Goal: Information Seeking & Learning: Learn about a topic

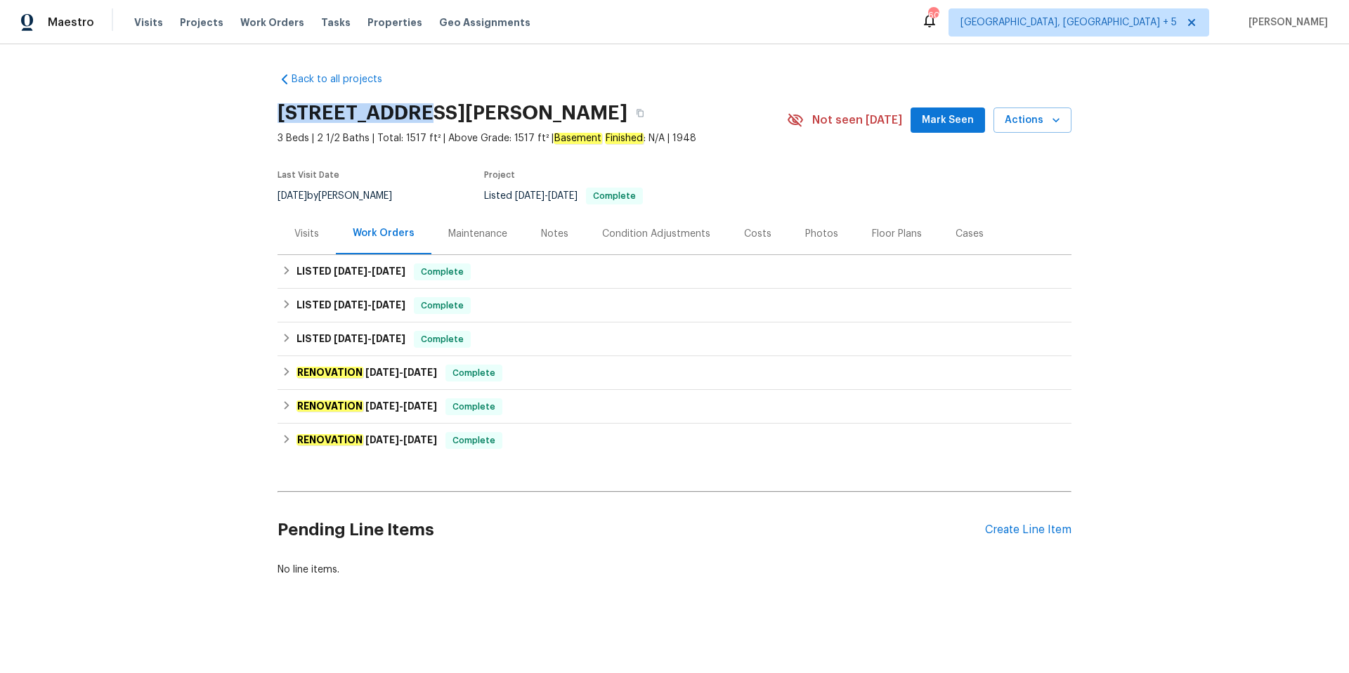
drag, startPoint x: 276, startPoint y: 111, endPoint x: 414, endPoint y: 113, distance: 137.7
click at [424, 113] on div "Back to all projects 155 Bonham Rd, Cincinnati, OH 45215 3 Beds | 2 1/2 Baths |…" at bounding box center [674, 358] width 1349 height 628
copy h2 "155 Bonham Rd"
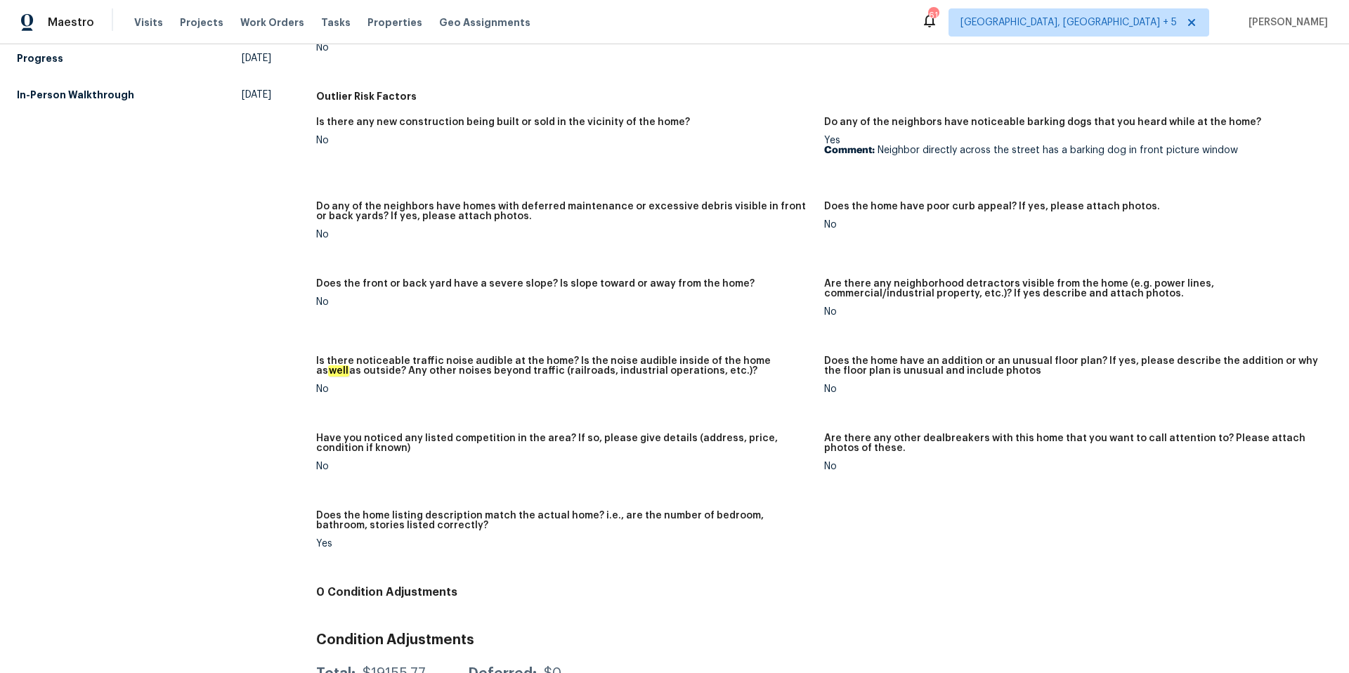
scroll to position [619, 0]
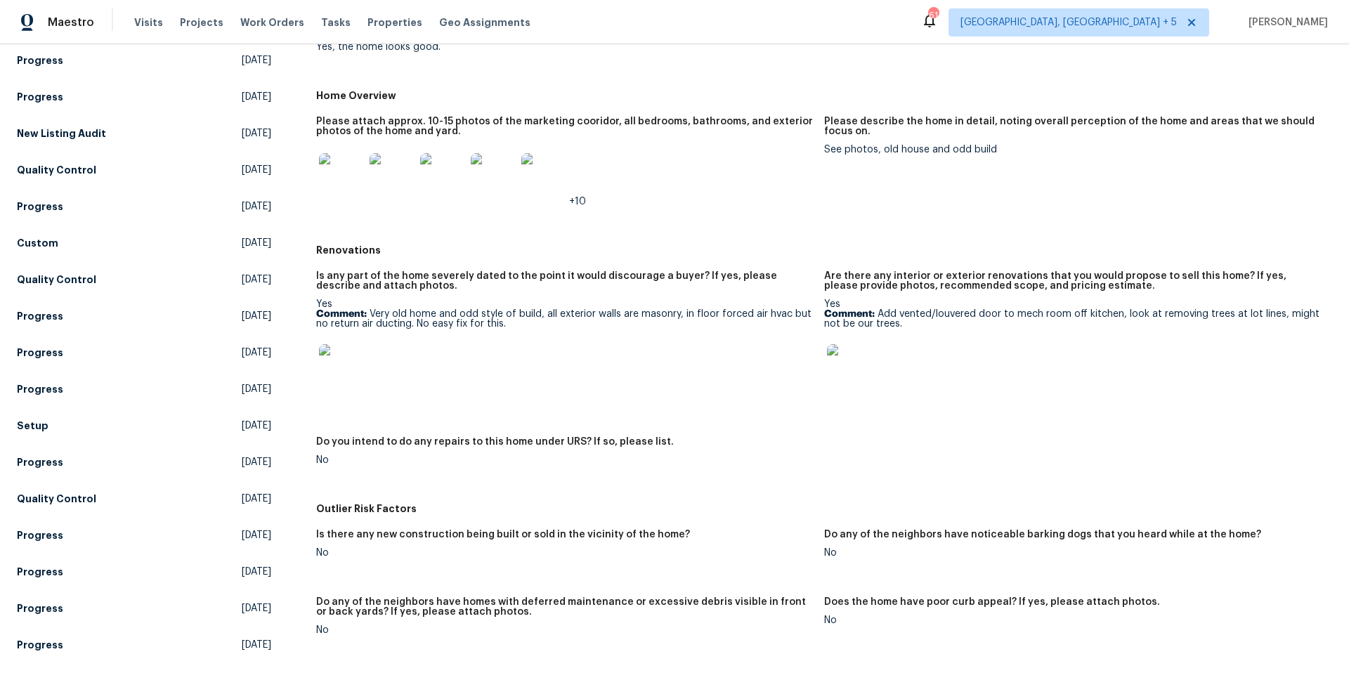
scroll to position [234, 0]
click at [847, 372] on img at bounding box center [849, 368] width 45 height 45
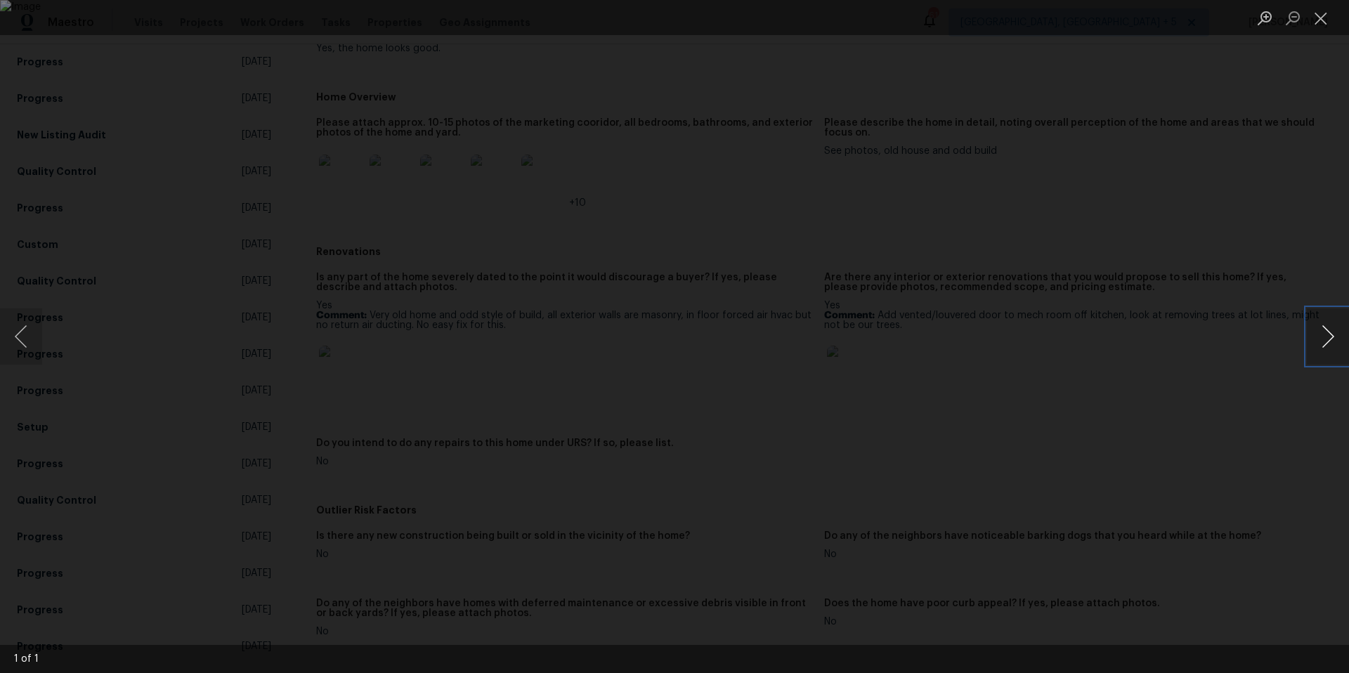
click at [1332, 337] on button "Next image" at bounding box center [1328, 336] width 42 height 56
click at [1320, 13] on button "Close lightbox" at bounding box center [1321, 18] width 28 height 25
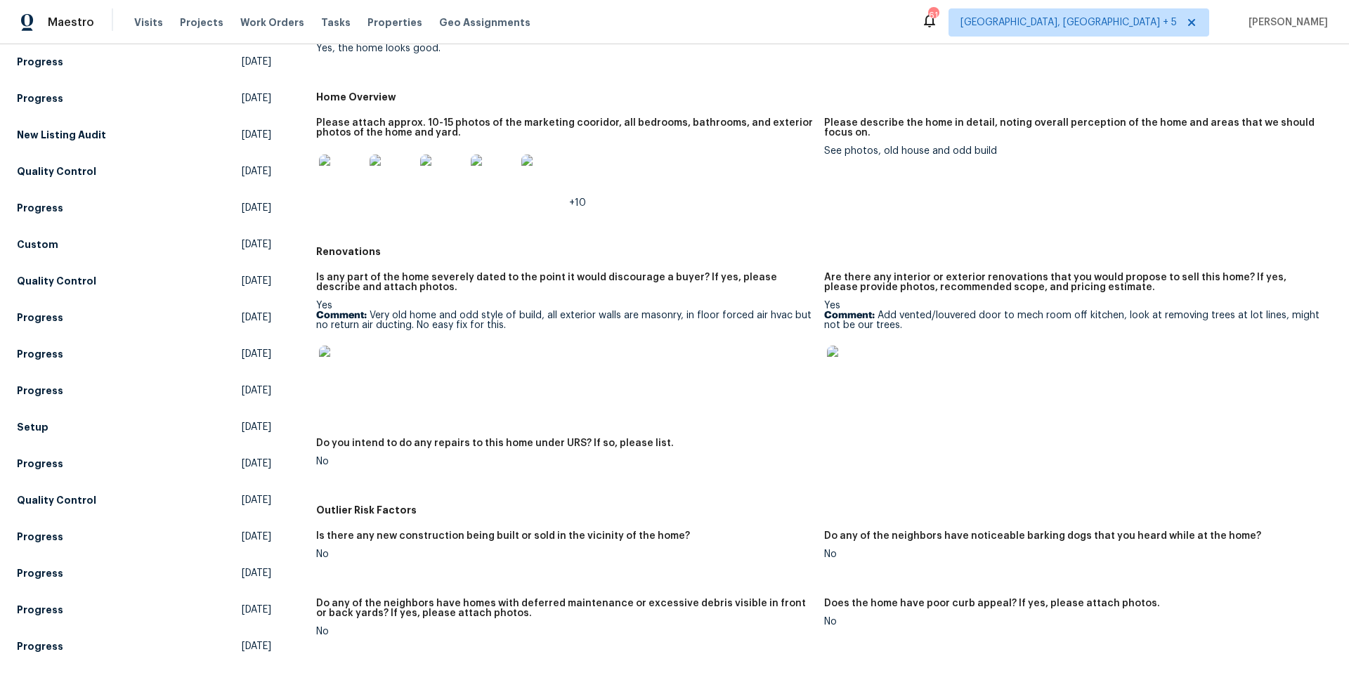
click at [344, 178] on img at bounding box center [341, 177] width 45 height 45
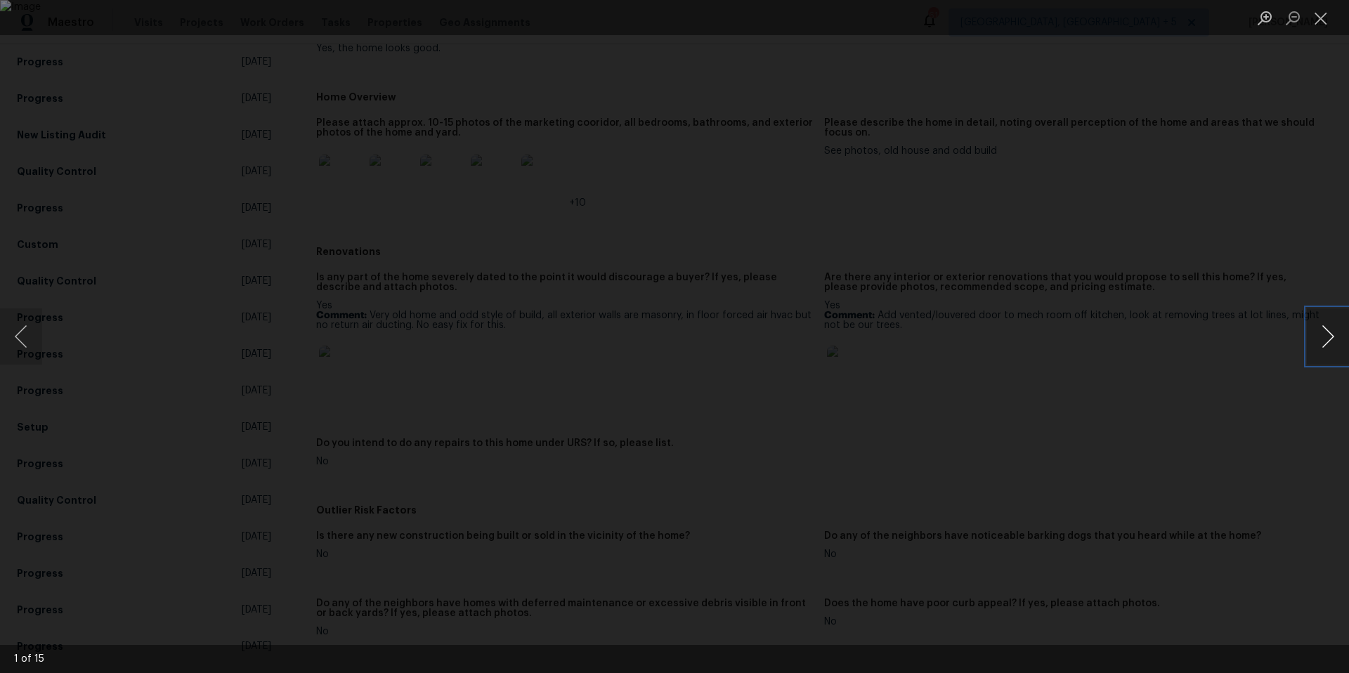
click at [1330, 341] on button "Next image" at bounding box center [1328, 336] width 42 height 56
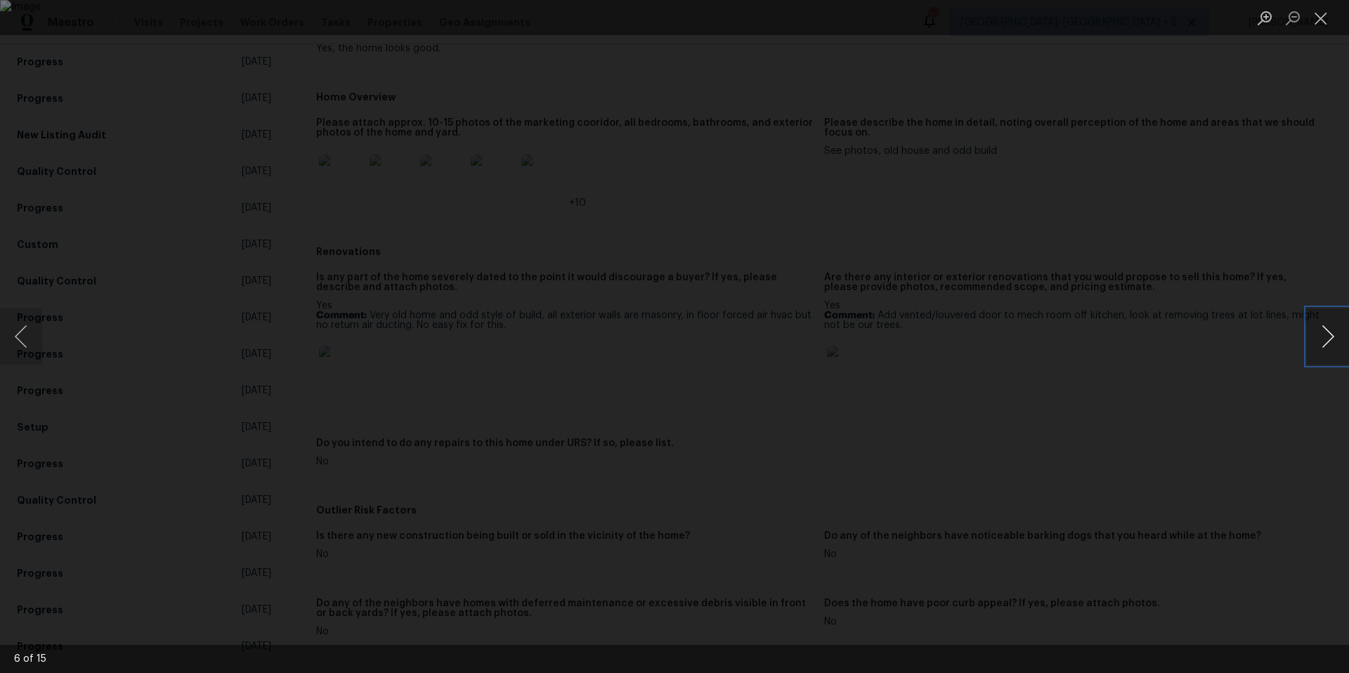
click at [1330, 341] on button "Next image" at bounding box center [1328, 336] width 42 height 56
click at [17, 341] on button "Previous image" at bounding box center [21, 336] width 42 height 56
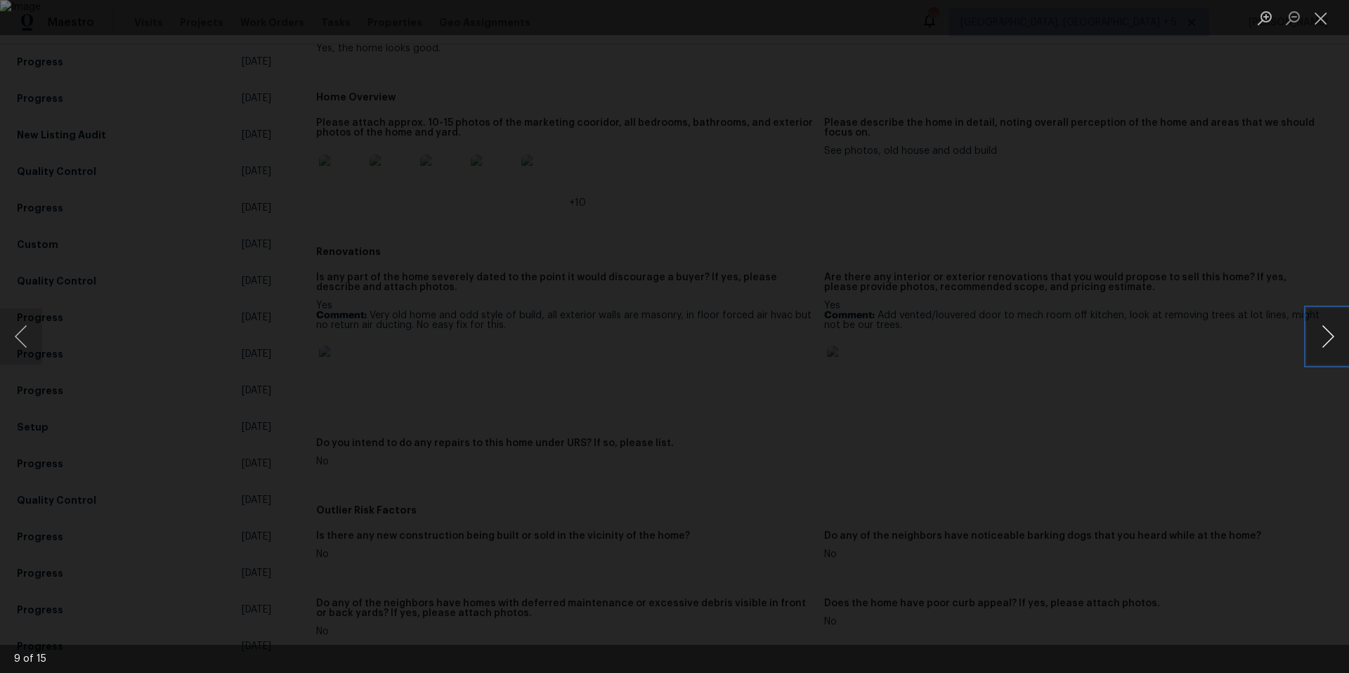
click at [1326, 344] on button "Next image" at bounding box center [1328, 336] width 42 height 56
click at [11, 338] on button "Previous image" at bounding box center [21, 336] width 42 height 56
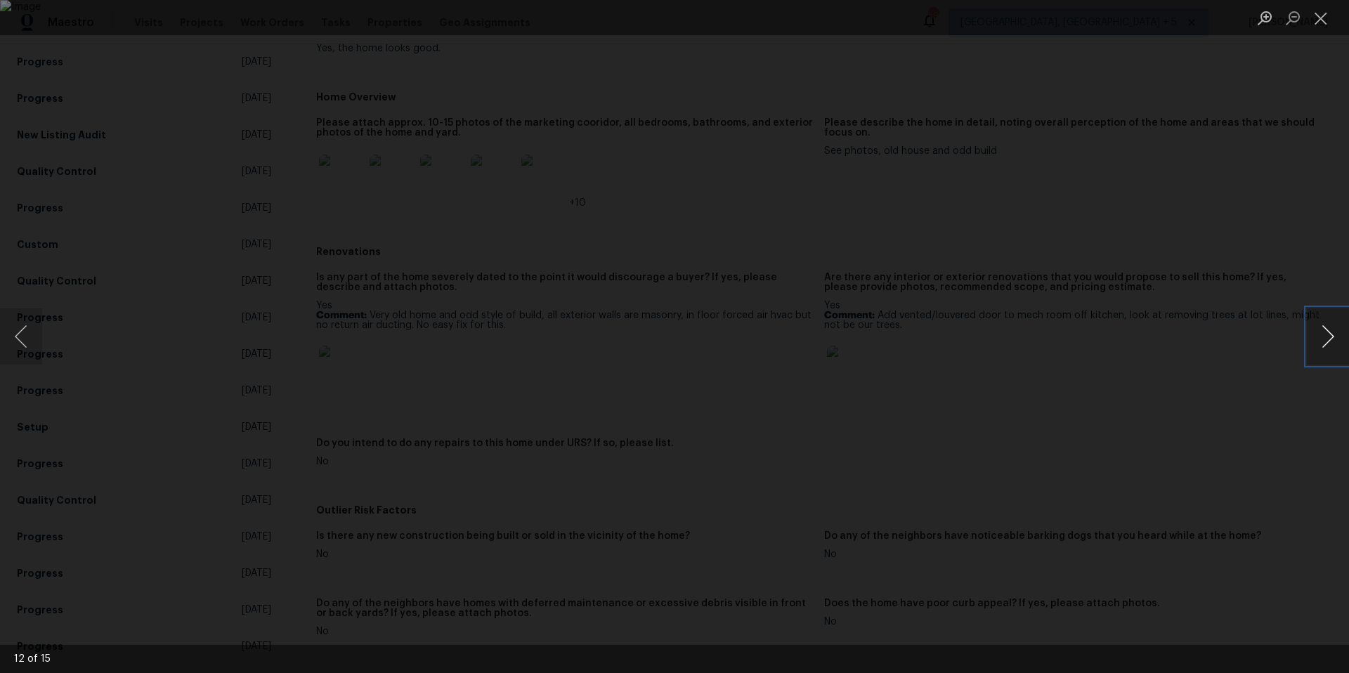
click at [1325, 340] on button "Next image" at bounding box center [1328, 336] width 42 height 56
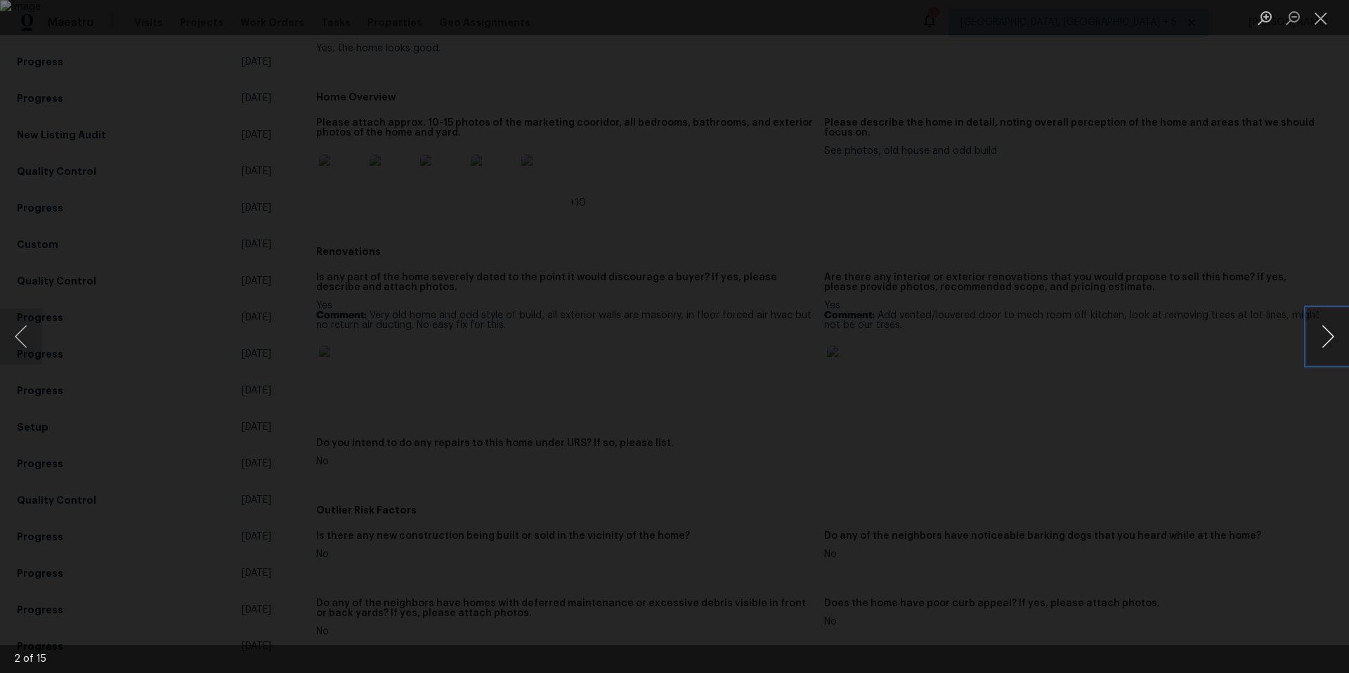
click at [1325, 340] on button "Next image" at bounding box center [1328, 336] width 42 height 56
click at [1316, 5] on li "Lightbox" at bounding box center [1321, 17] width 28 height 35
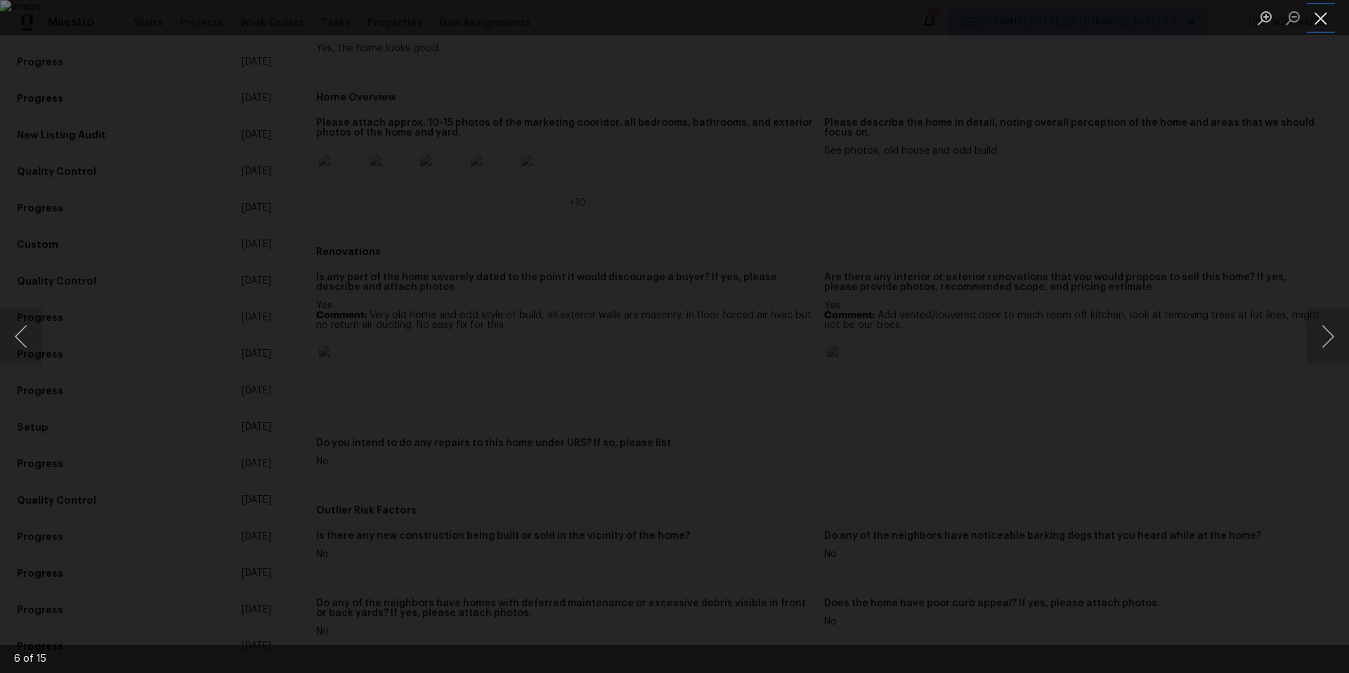
click at [1315, 9] on button "Close lightbox" at bounding box center [1321, 18] width 28 height 25
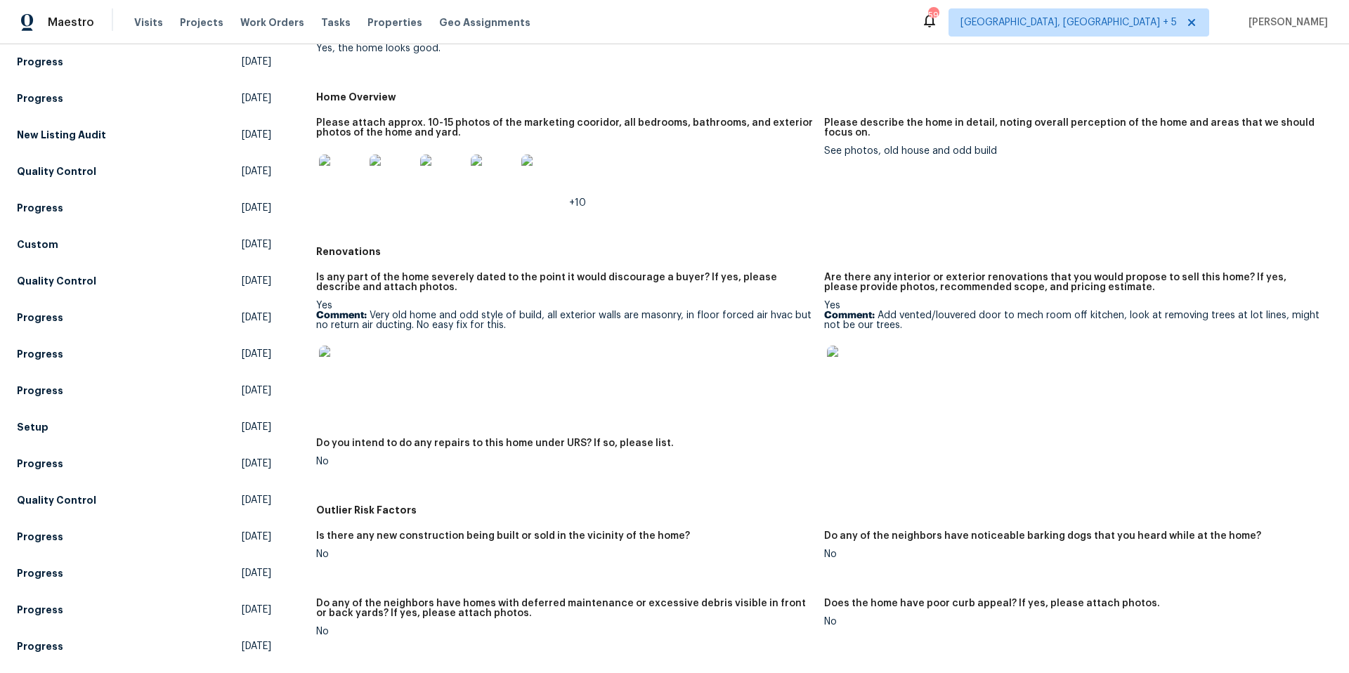
scroll to position [0, 0]
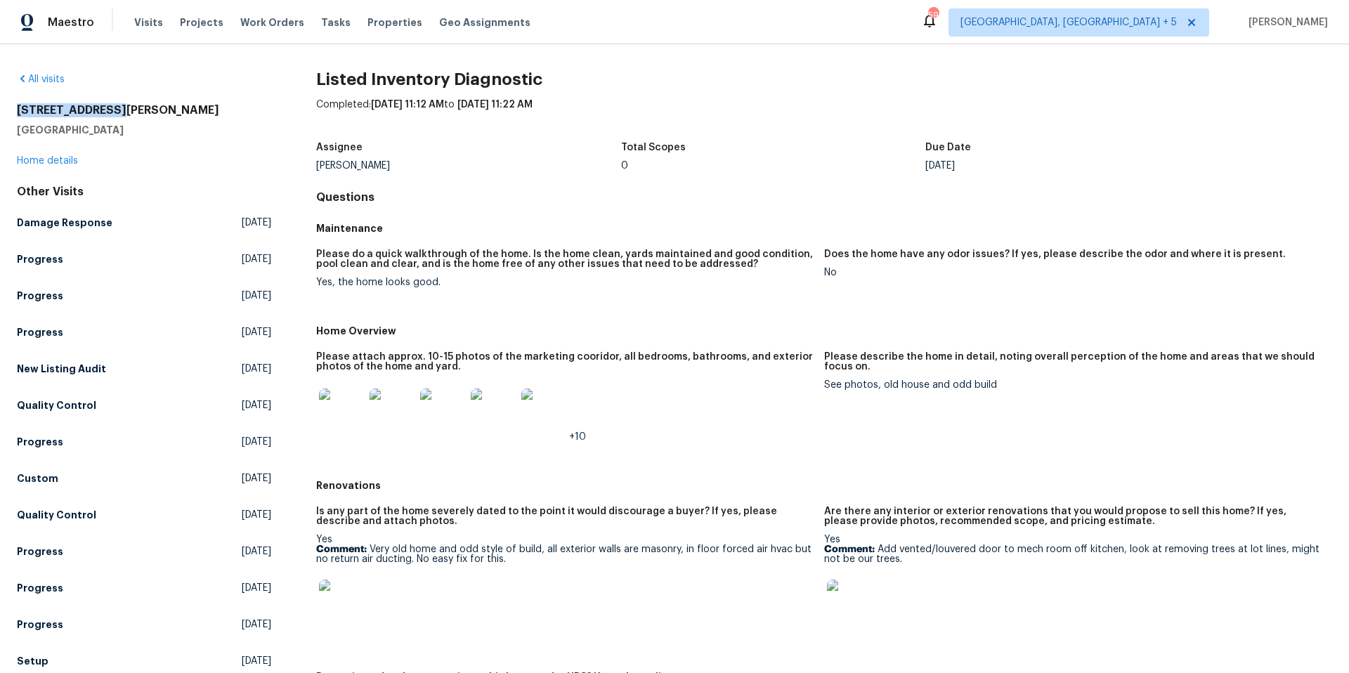
drag, startPoint x: 18, startPoint y: 112, endPoint x: 110, endPoint y: 108, distance: 91.4
click at [110, 108] on h2 "[STREET_ADDRESS][PERSON_NAME]" at bounding box center [144, 110] width 254 height 14
copy h2 "[STREET_ADDRESS][PERSON_NAME]"
click at [50, 162] on link "Home details" at bounding box center [47, 161] width 61 height 10
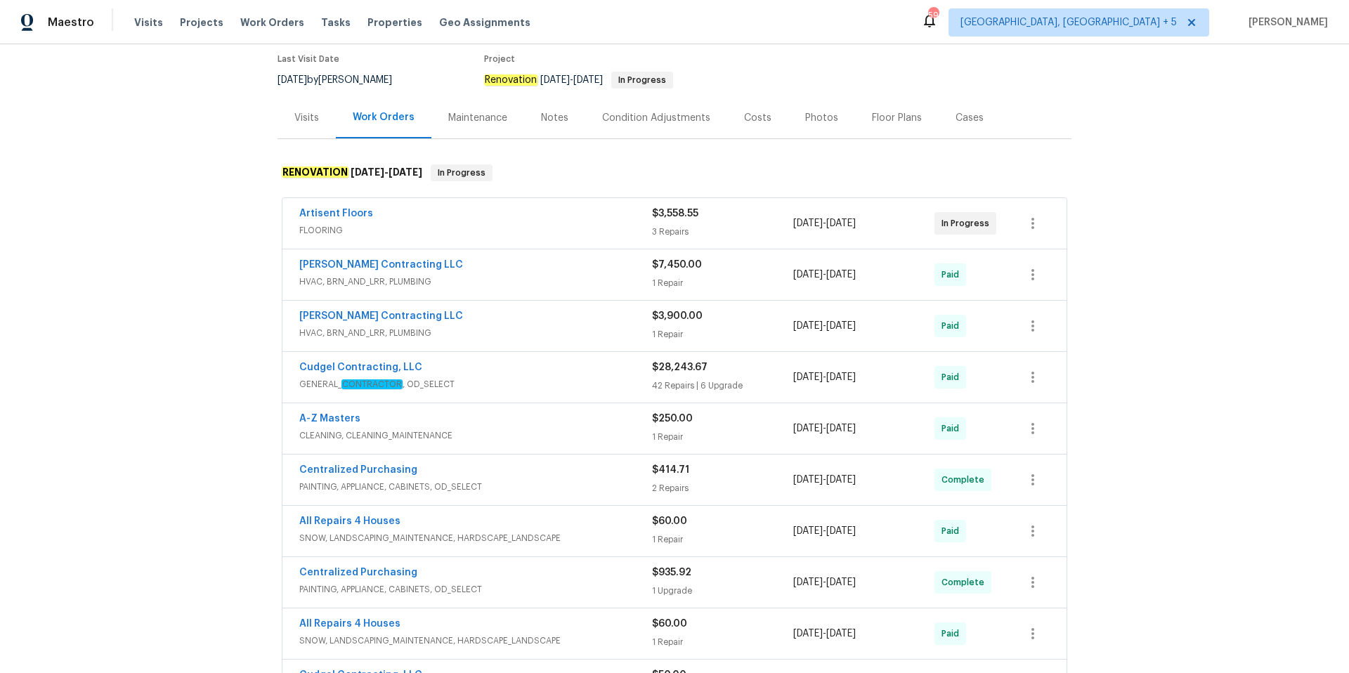
scroll to position [160, 0]
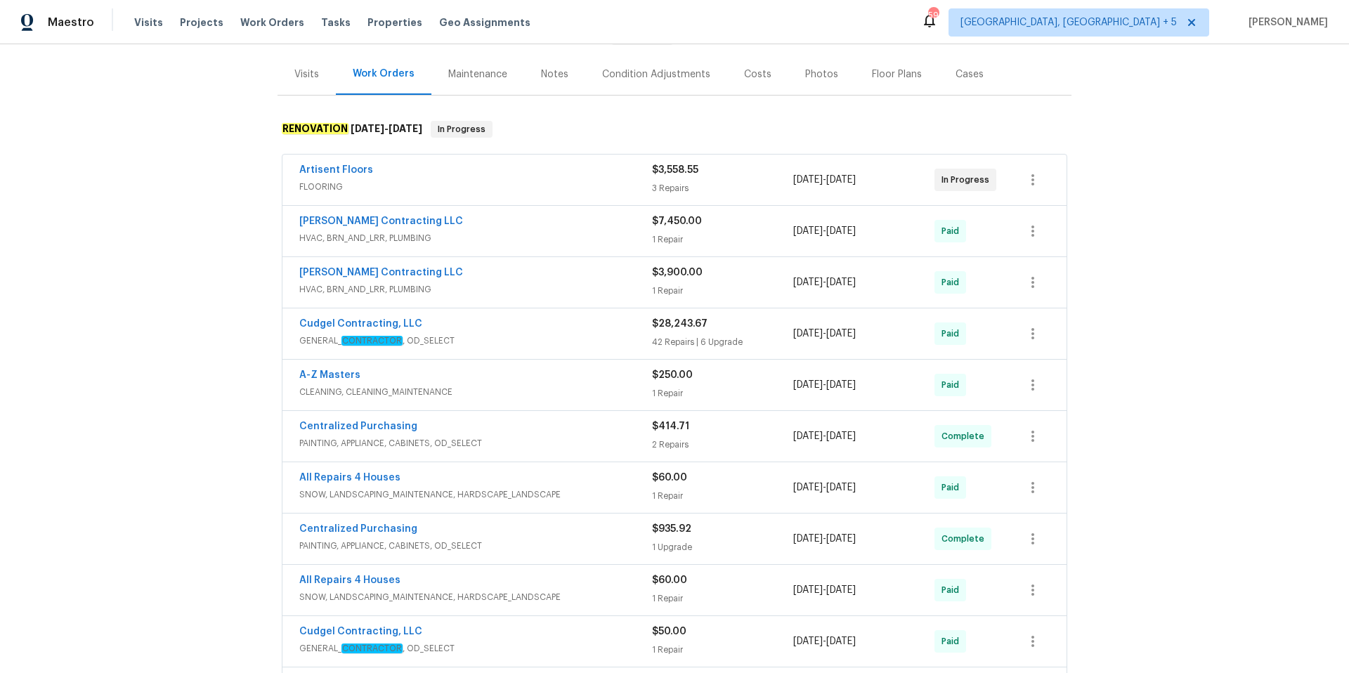
click at [568, 184] on span "FLOORING" at bounding box center [475, 187] width 353 height 14
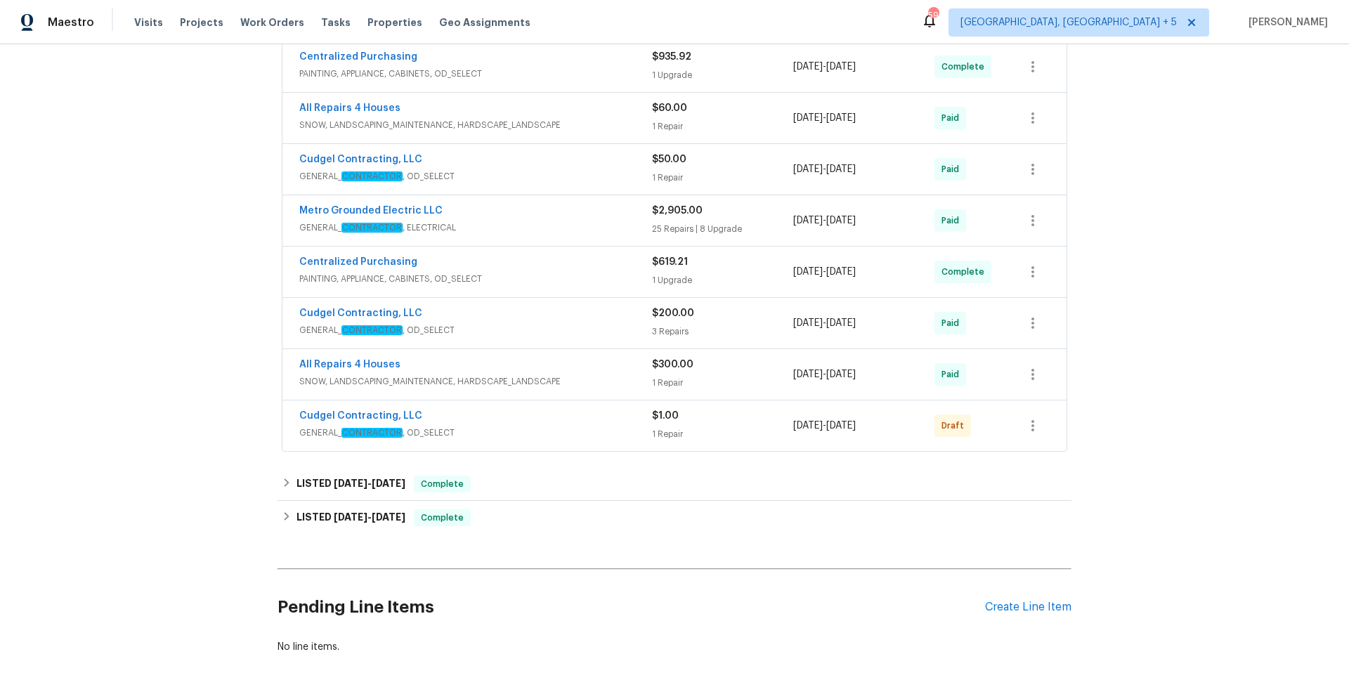
scroll to position [1359, 0]
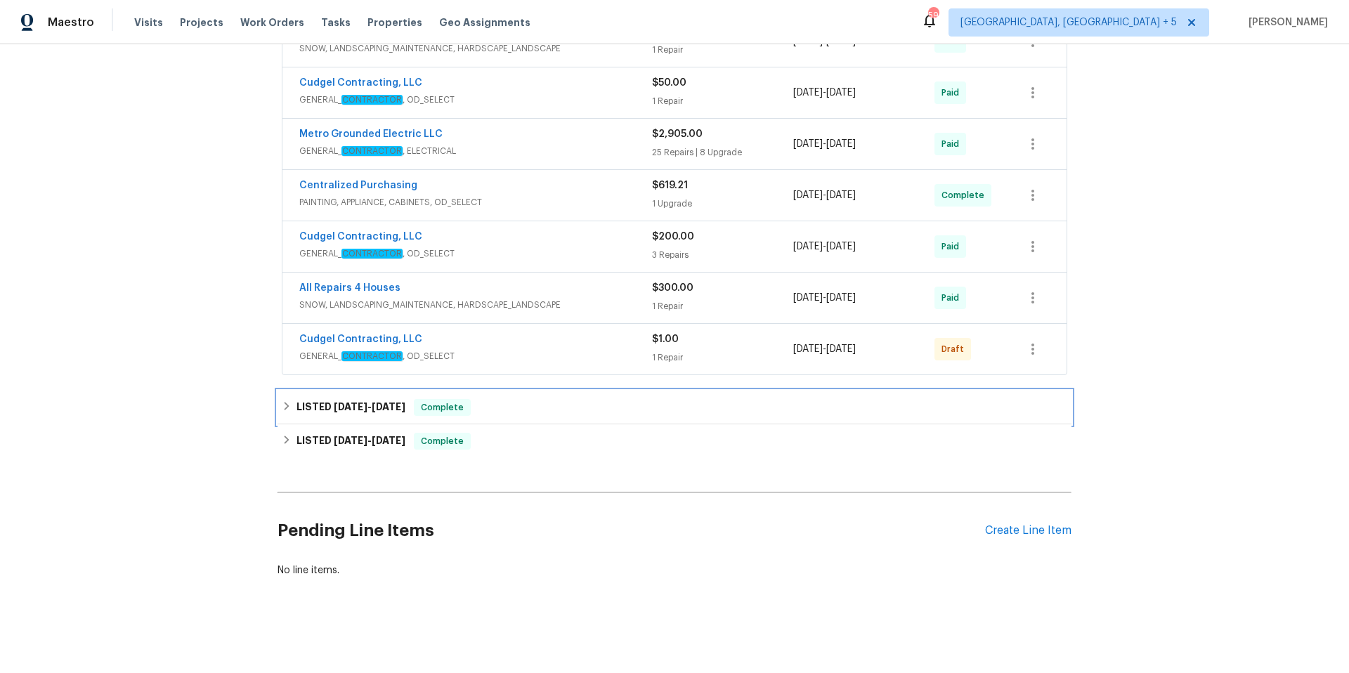
click at [502, 402] on div "LISTED [DATE] - [DATE] Complete" at bounding box center [675, 407] width 786 height 17
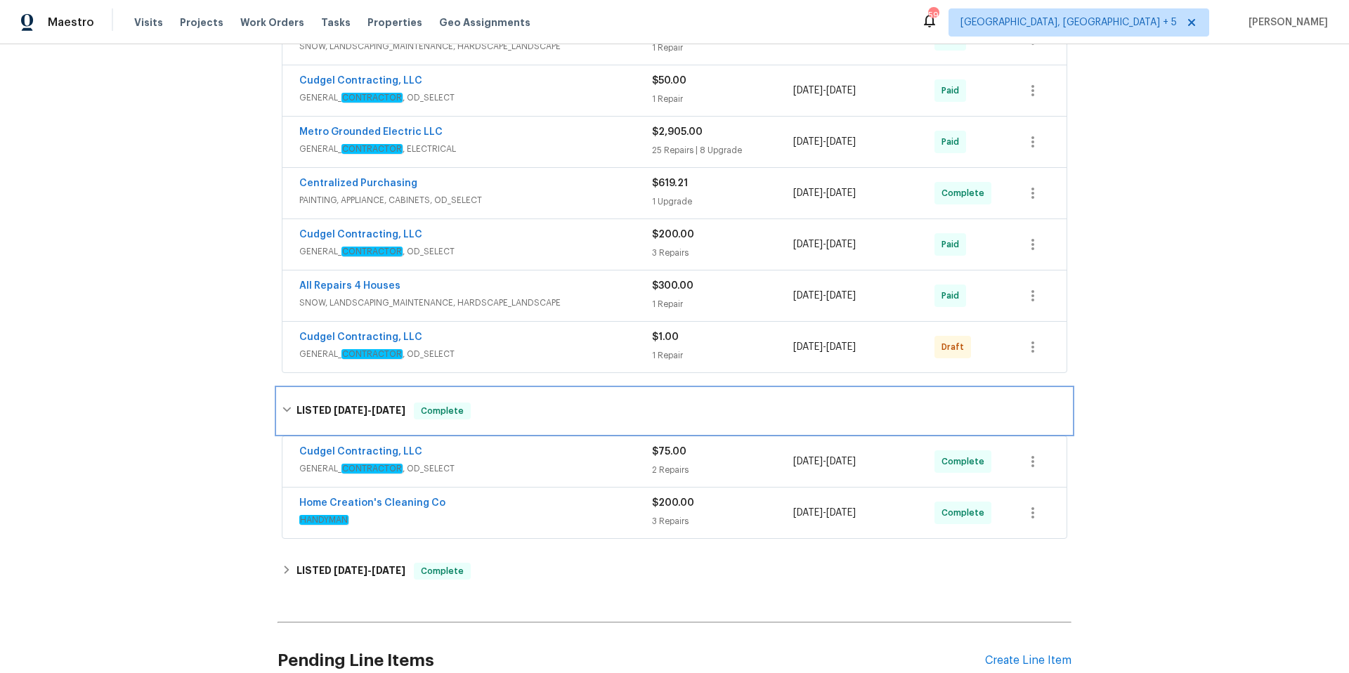
scroll to position [1491, 0]
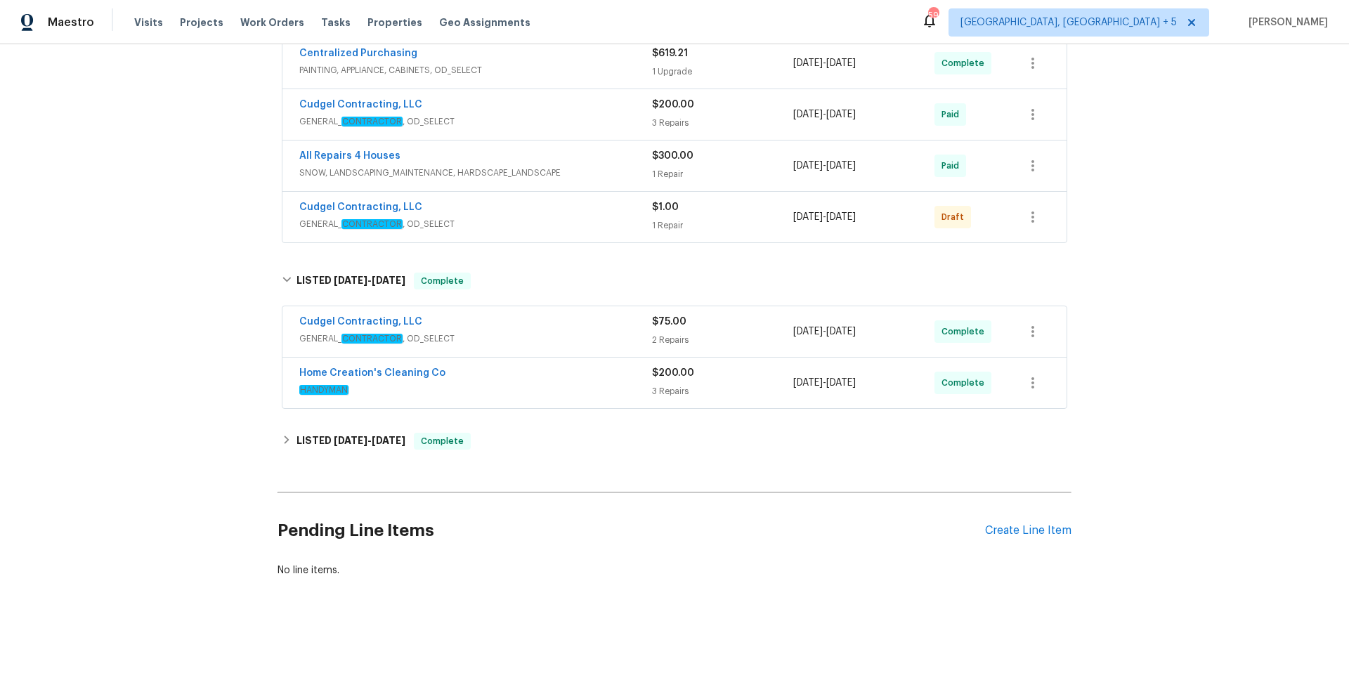
click at [521, 396] on span "HANDYMAN" at bounding box center [475, 390] width 353 height 14
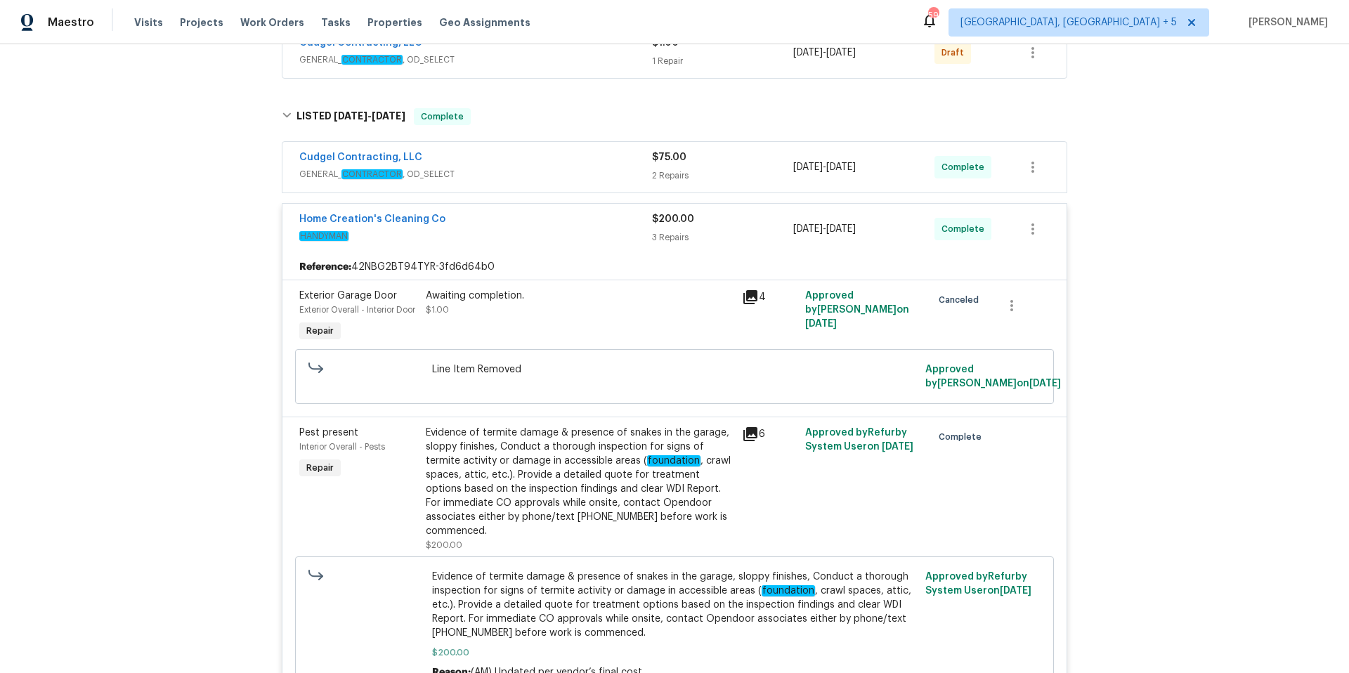
scroll to position [1649, 0]
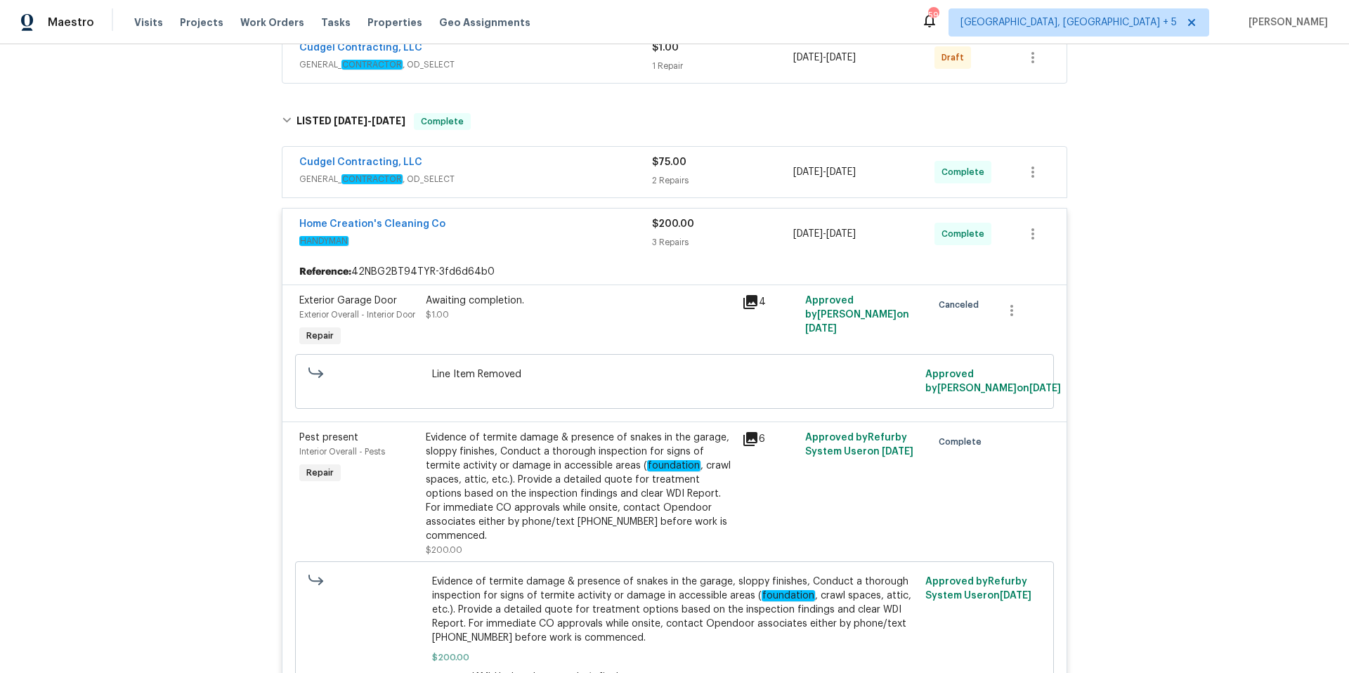
click at [498, 179] on span "GENERAL_ CONTRACTOR , OD_SELECT" at bounding box center [475, 179] width 353 height 14
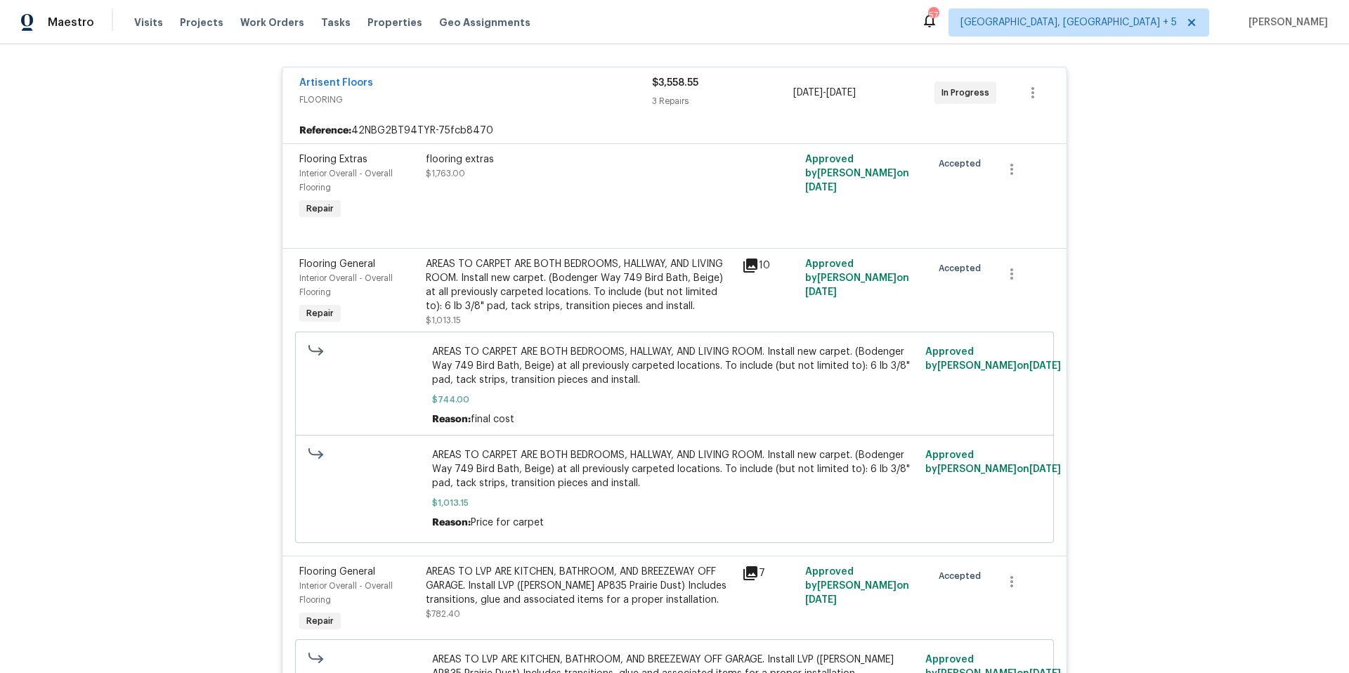
scroll to position [0, 0]
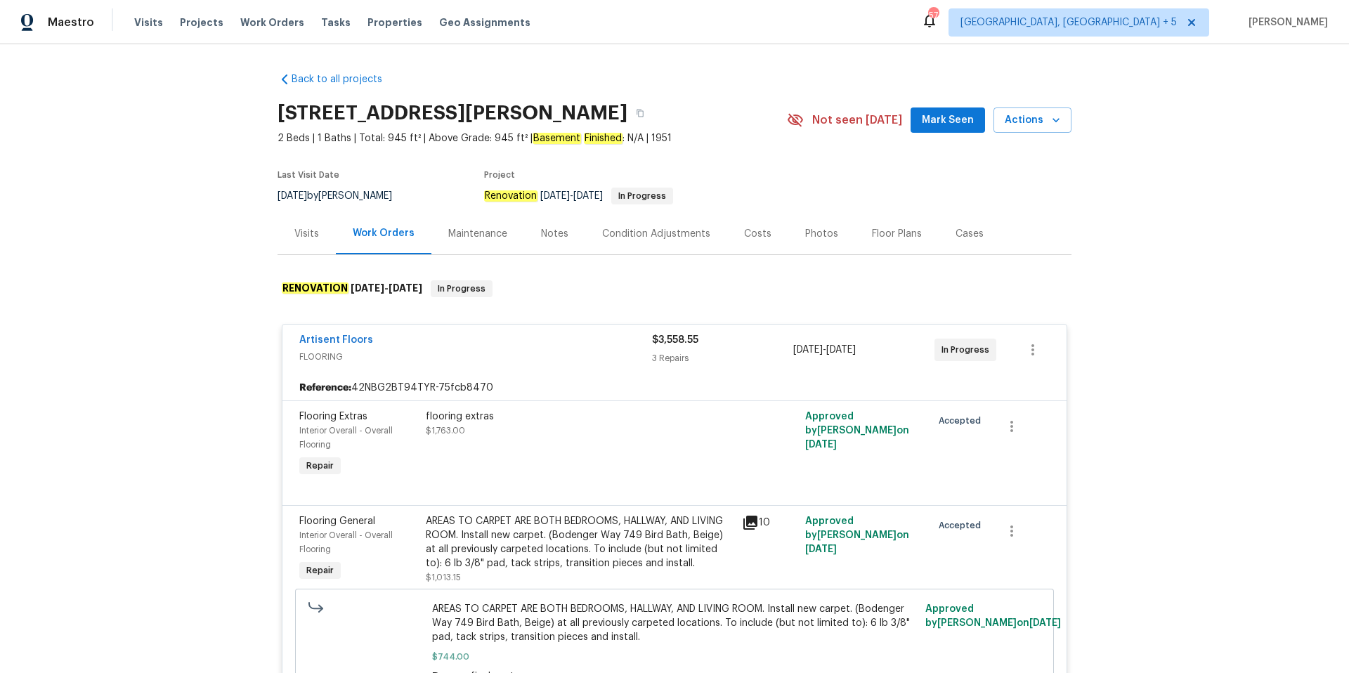
click at [308, 233] on div "Visits" at bounding box center [306, 234] width 25 height 14
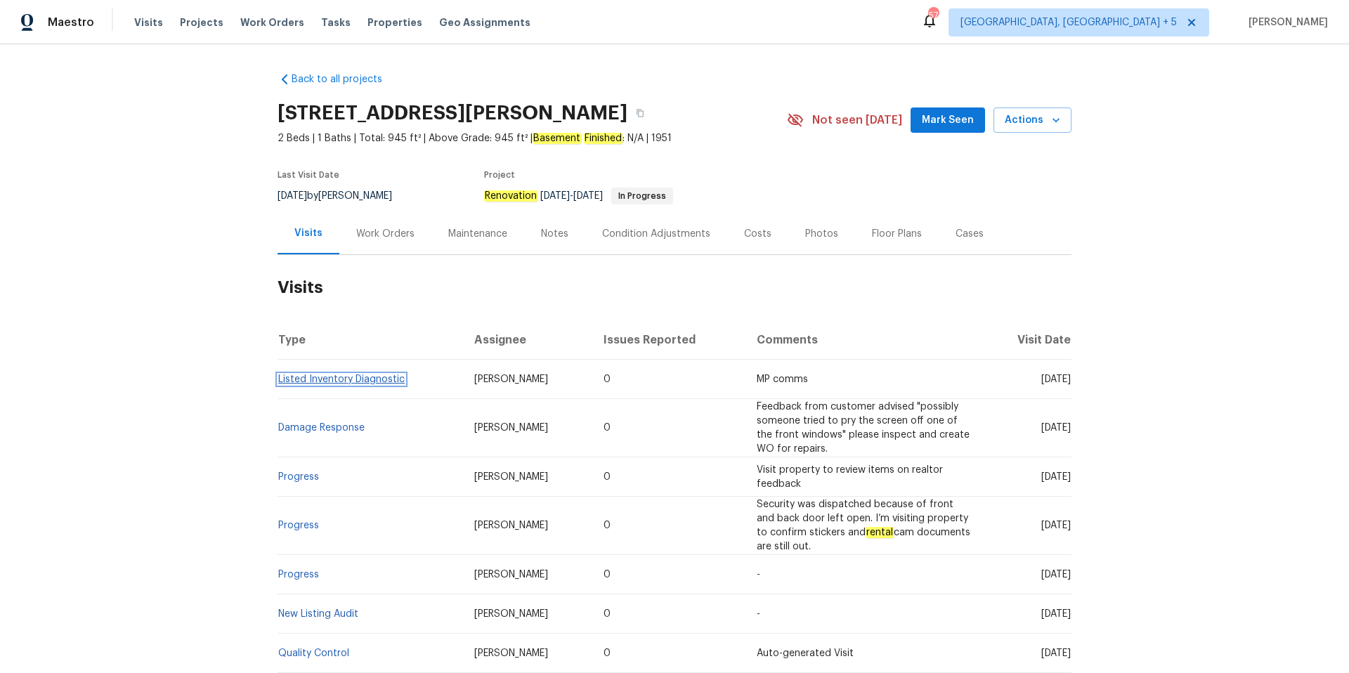
click at [365, 382] on link "Listed Inventory Diagnostic" at bounding box center [341, 380] width 126 height 10
